Goal: Information Seeking & Learning: Learn about a topic

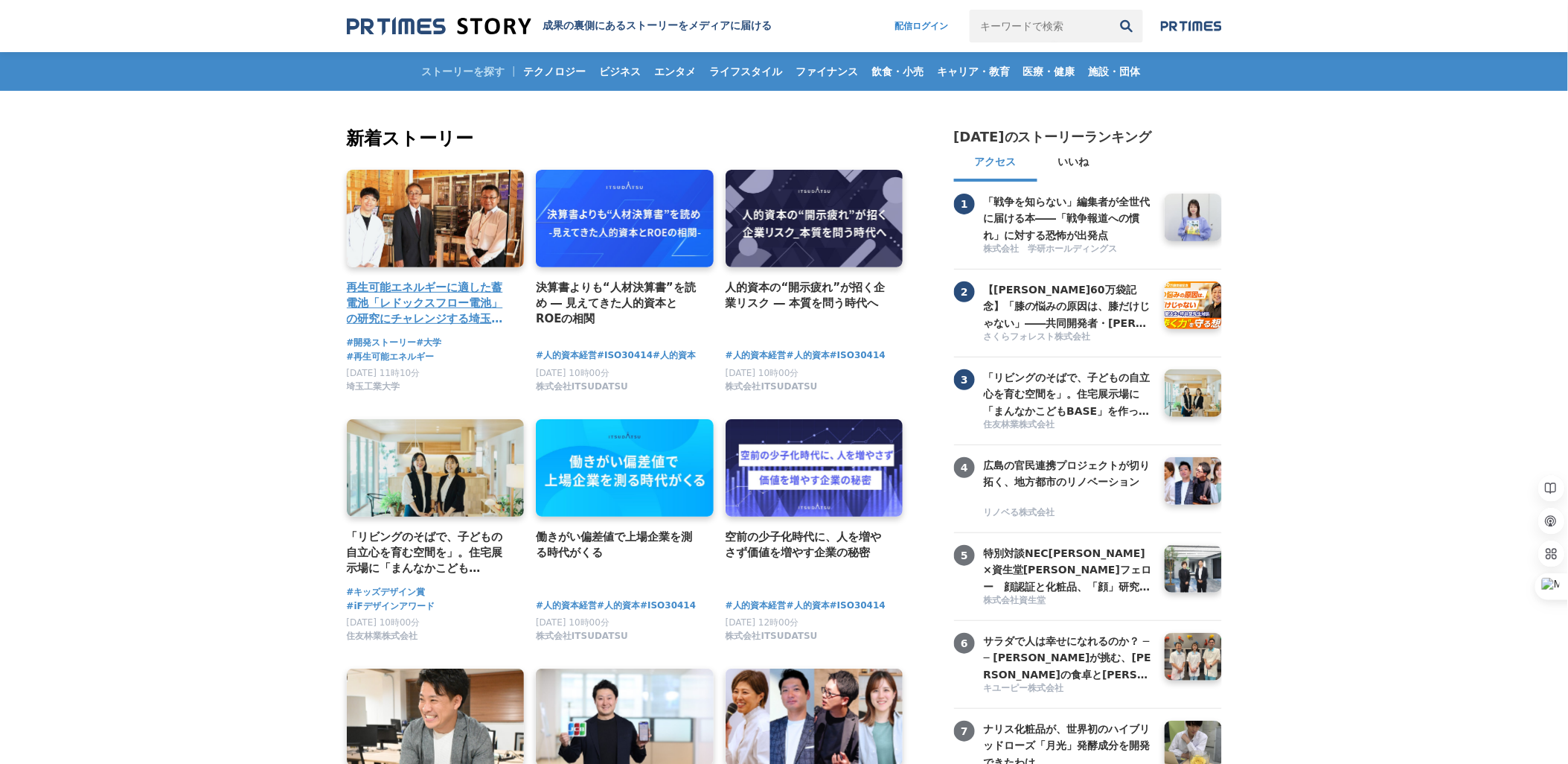
click at [441, 279] on h4 "再生可能エネルギーに適した蓄電池「レドックスフロー電池」の研究にチャレンジする埼玉工業大学" at bounding box center [430, 303] width 166 height 48
click at [406, 295] on h4 "再生可能エネルギーに適した蓄電池「レドックスフロー電池」の研究にチャレンジする埼玉工業大学" at bounding box center [430, 303] width 166 height 48
click at [422, 286] on h4 "再生可能エネルギーに適した蓄電池「レドックスフロー電池」の研究にチャレンジする埼玉工業大学" at bounding box center [430, 303] width 166 height 48
click at [427, 296] on h4 "再生可能エネルギーに適した蓄電池「レドックスフロー電池」の研究にチャレンジする埼玉工業大学" at bounding box center [430, 303] width 166 height 48
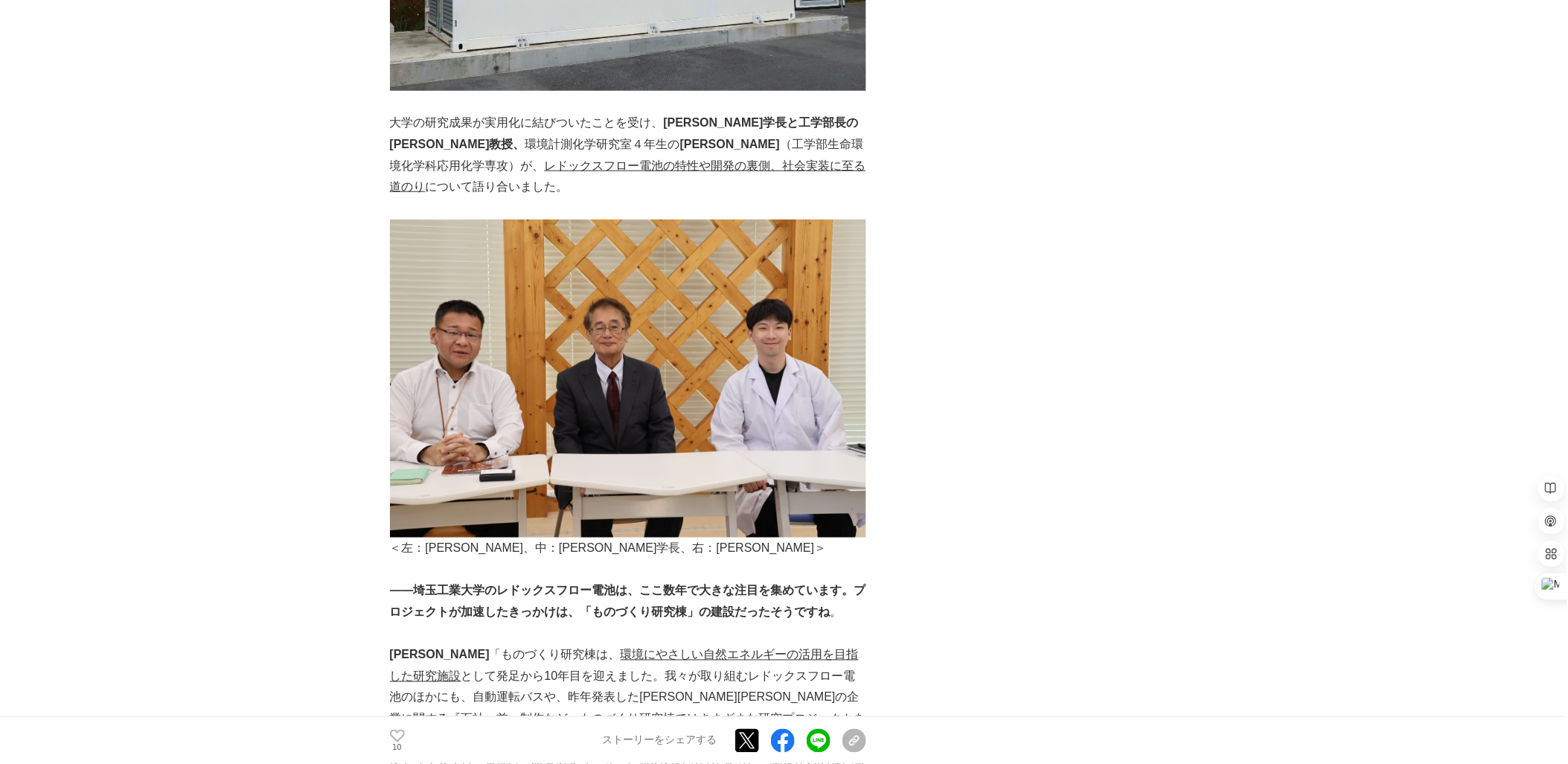
scroll to position [2411, 0]
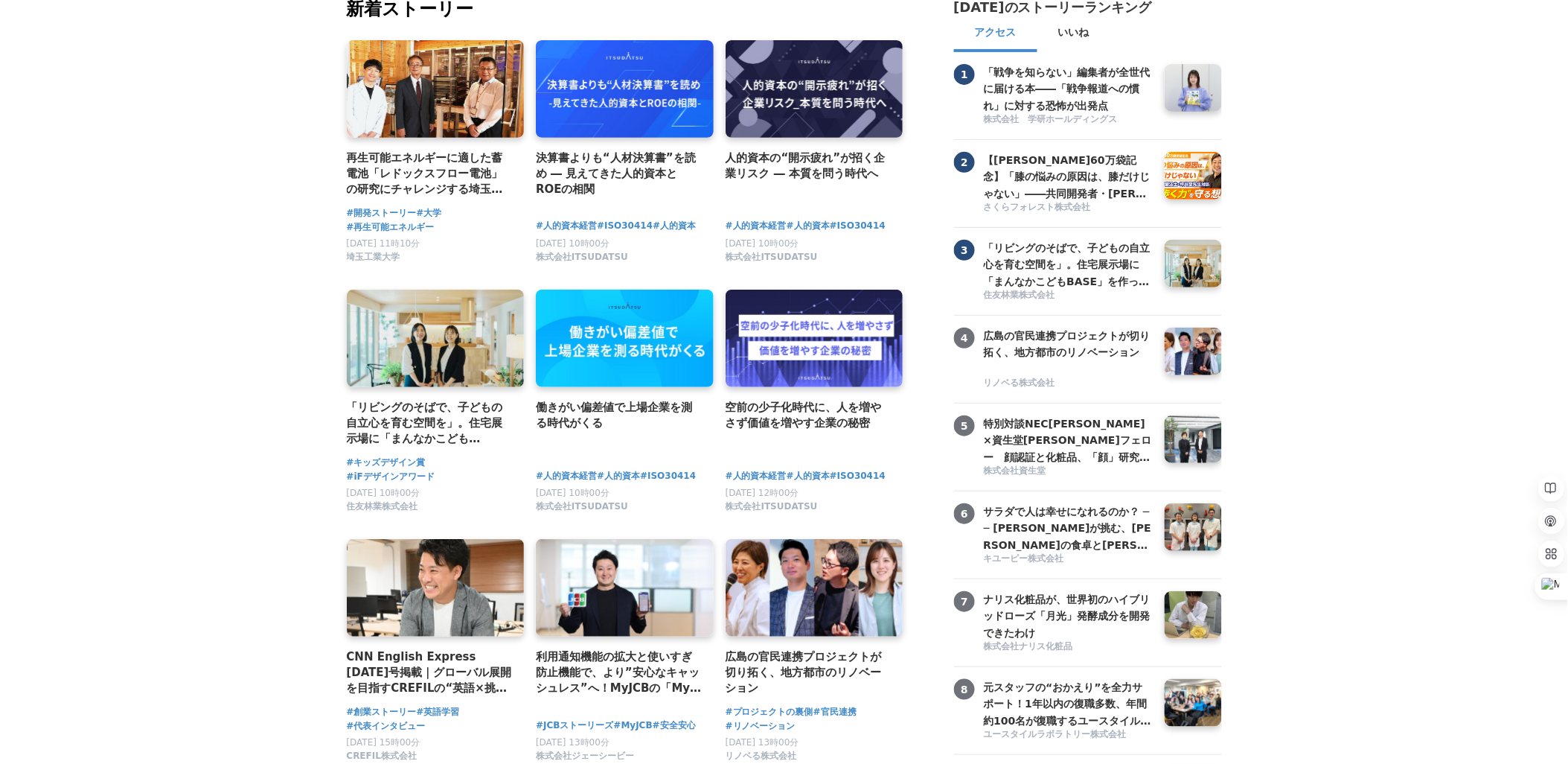
scroll to position [182, 0]
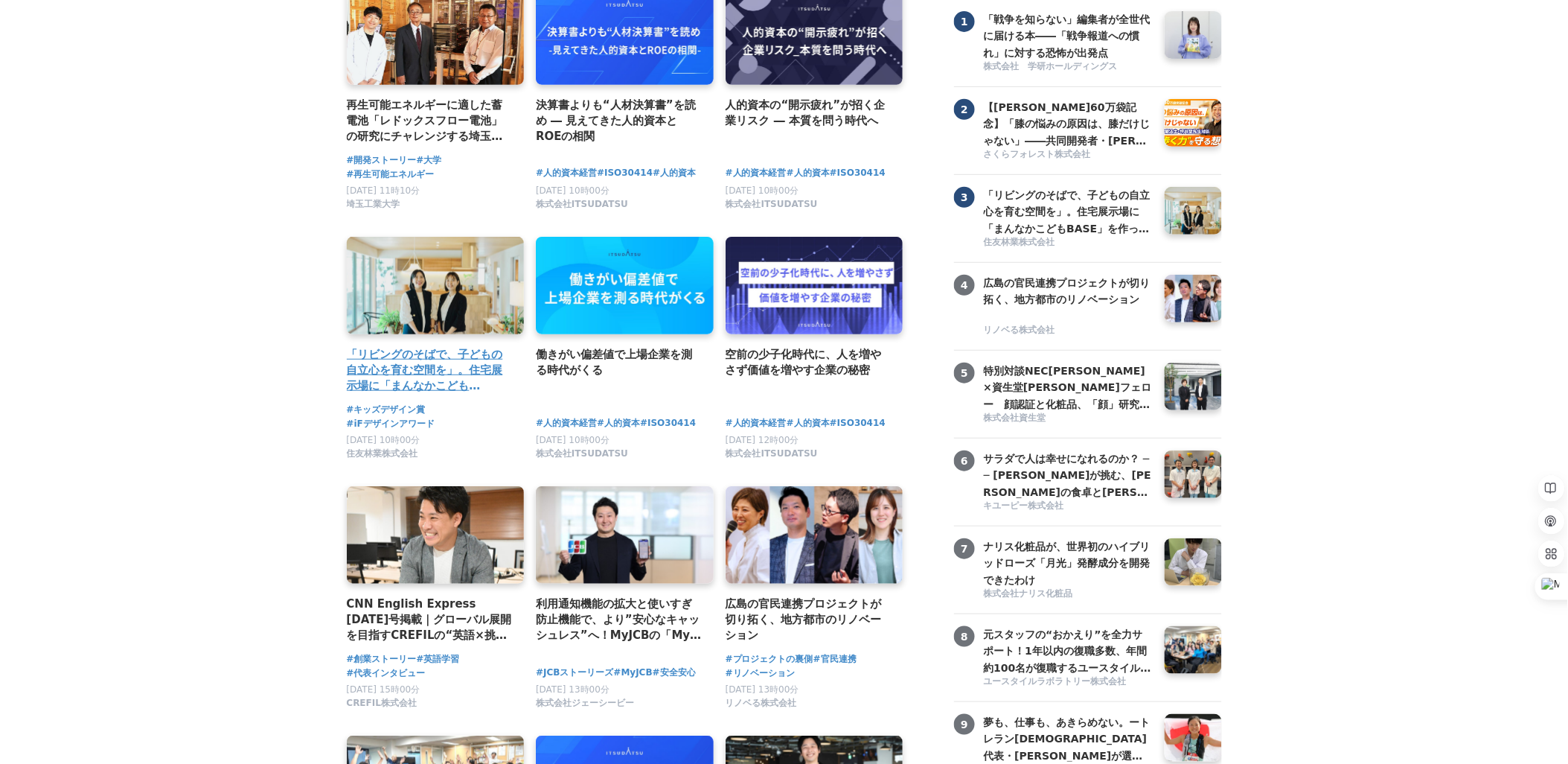
click at [410, 359] on h4 "「リビングのそばで、子どもの自立心を育む空間を」。住宅展示場に「まんなかこどもBASE」を作った２人の女性社員" at bounding box center [430, 370] width 166 height 48
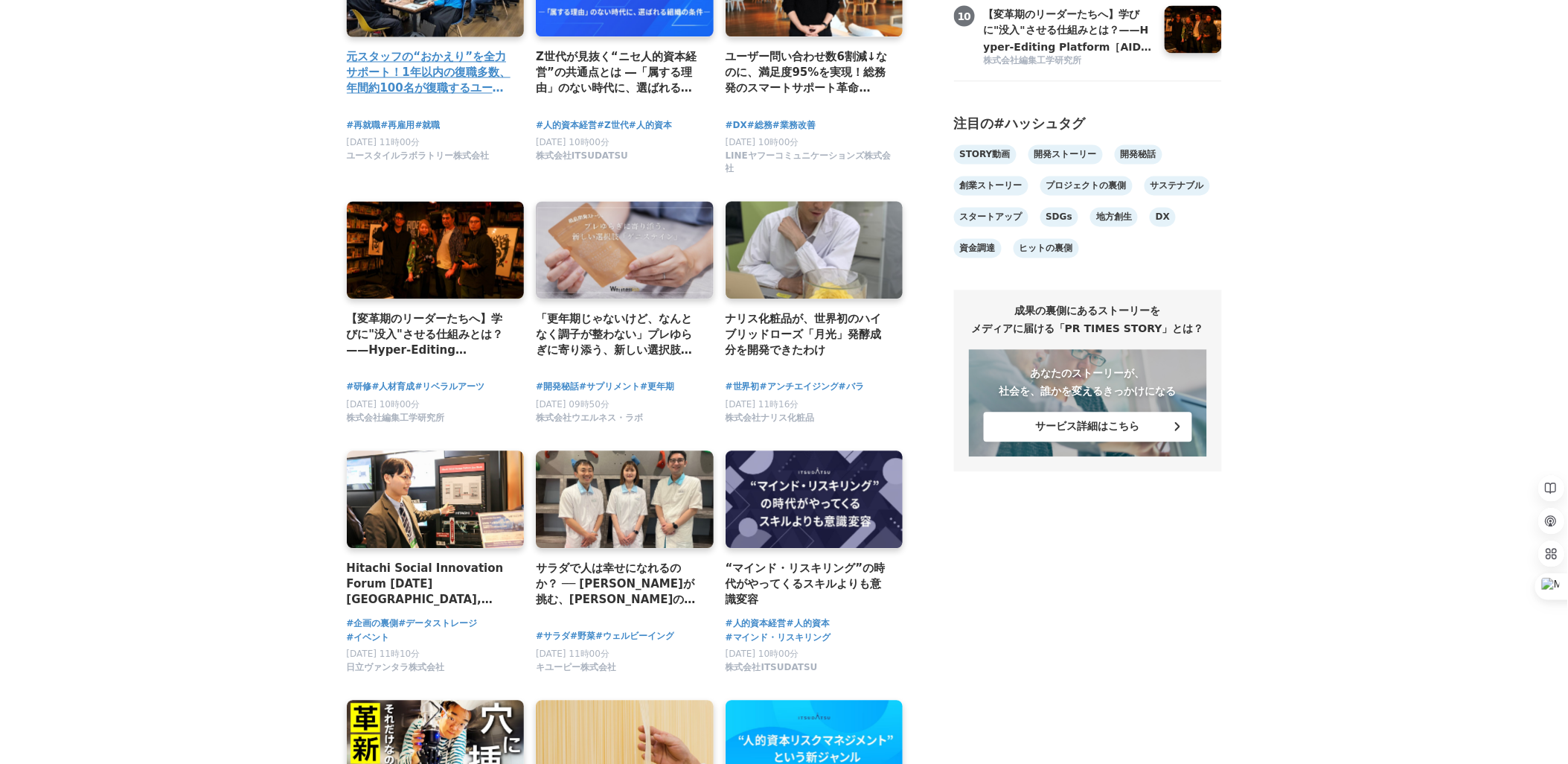
scroll to position [981, 0]
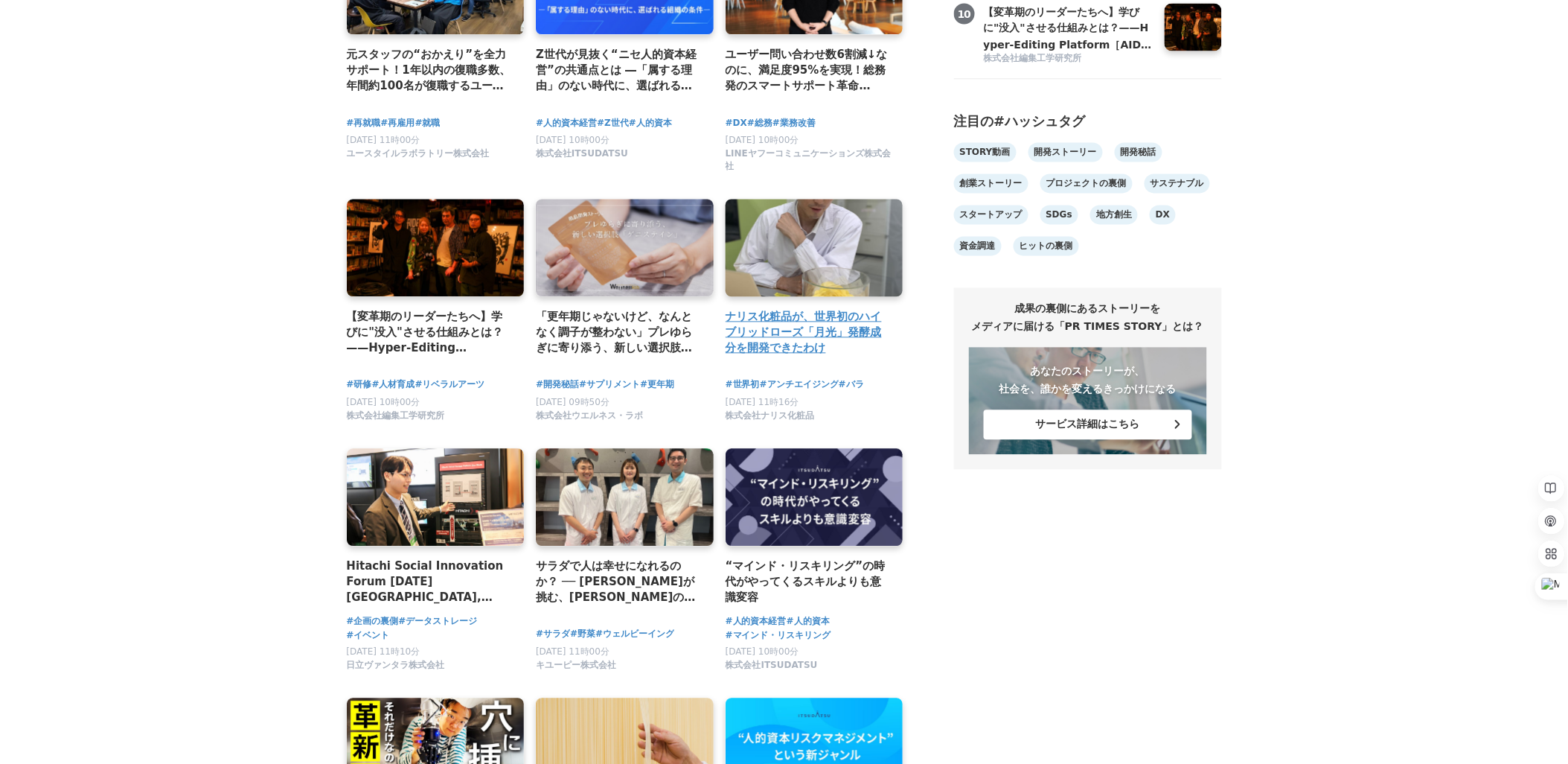
click at [810, 330] on h4 "ナリス化粧品が、世界初のハイブリッドローズ「月光」発酵成分を開発できたわけ" at bounding box center [808, 333] width 166 height 48
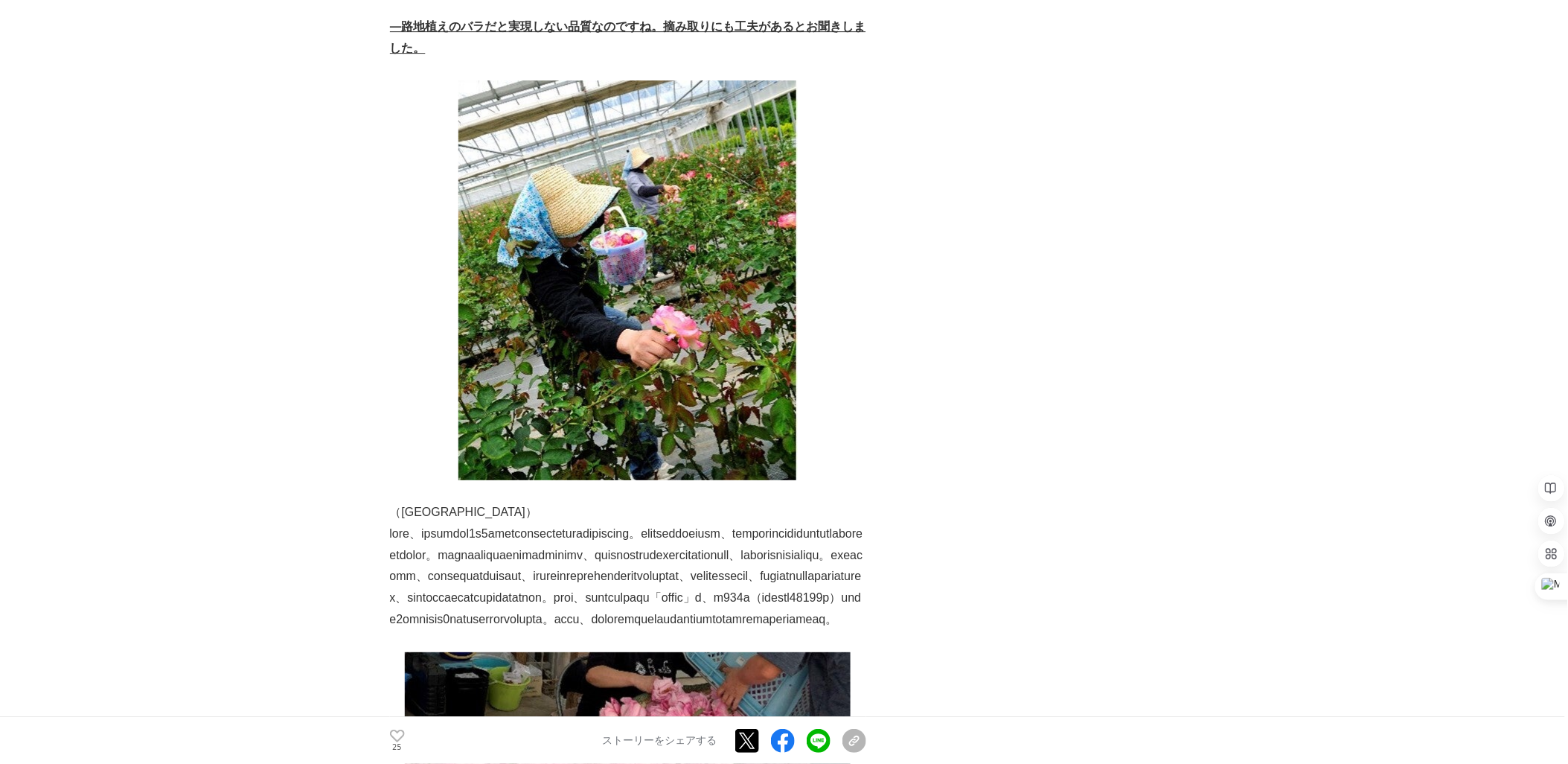
scroll to position [3764, 0]
